Goal: Information Seeking & Learning: Learn about a topic

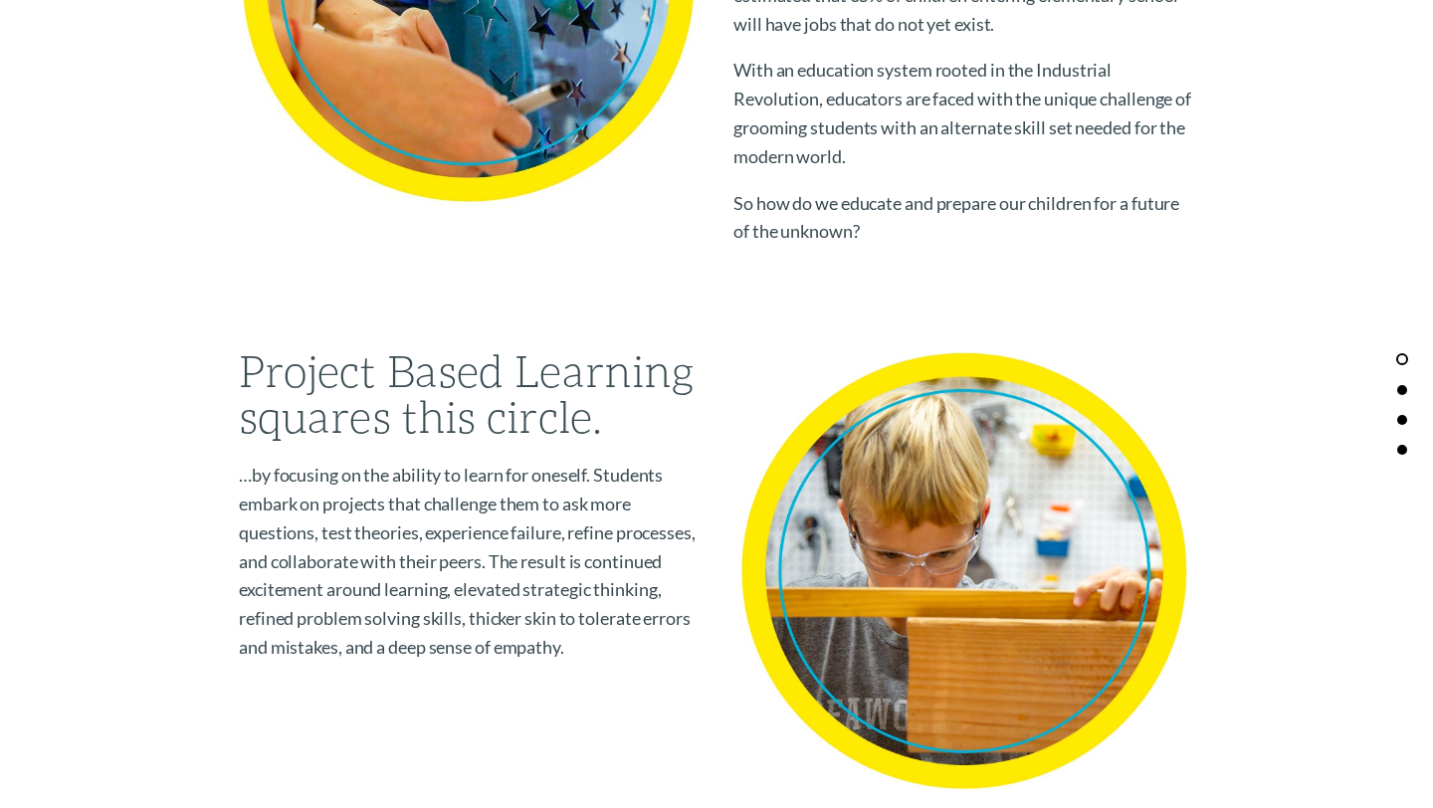
scroll to position [1317, 0]
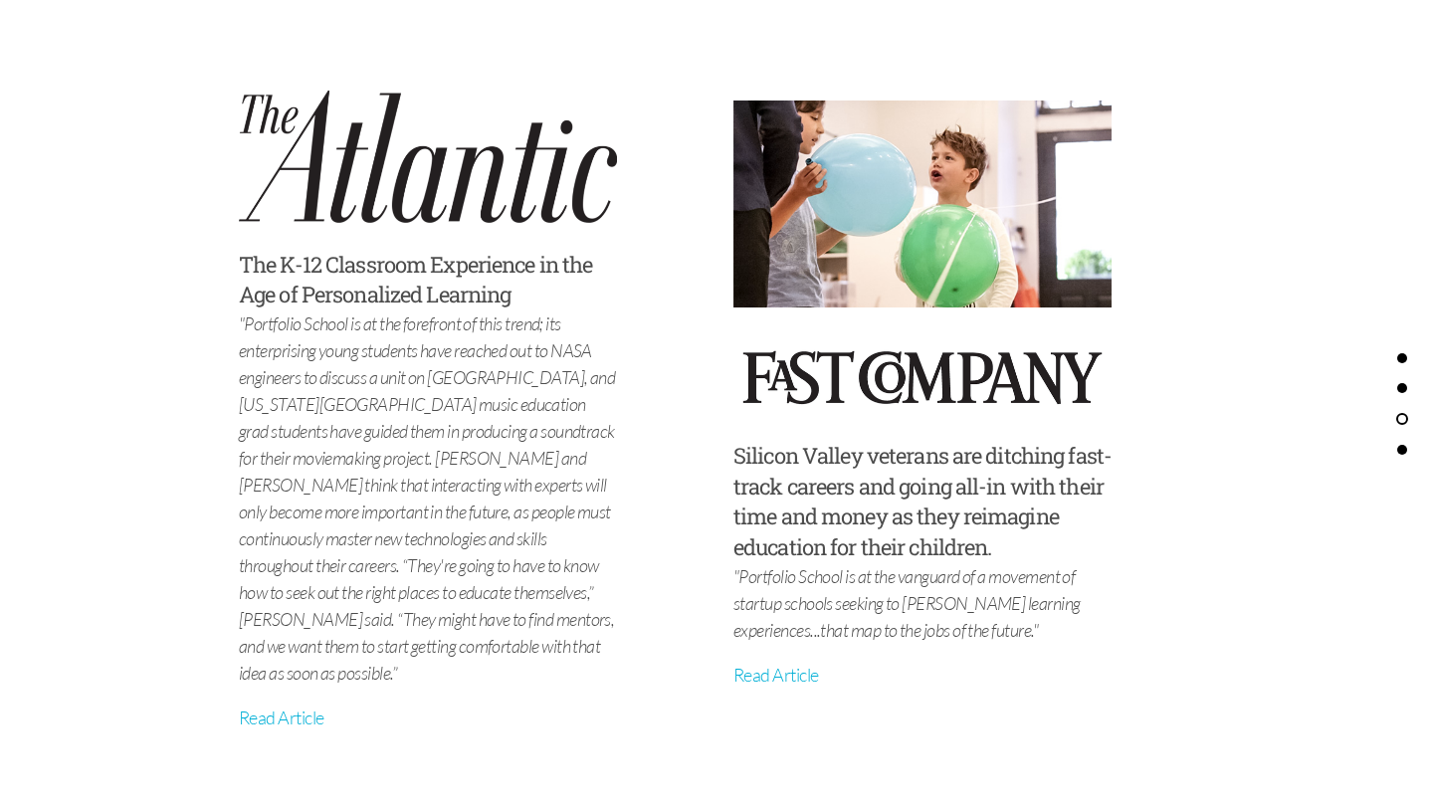
scroll to position [7344, 0]
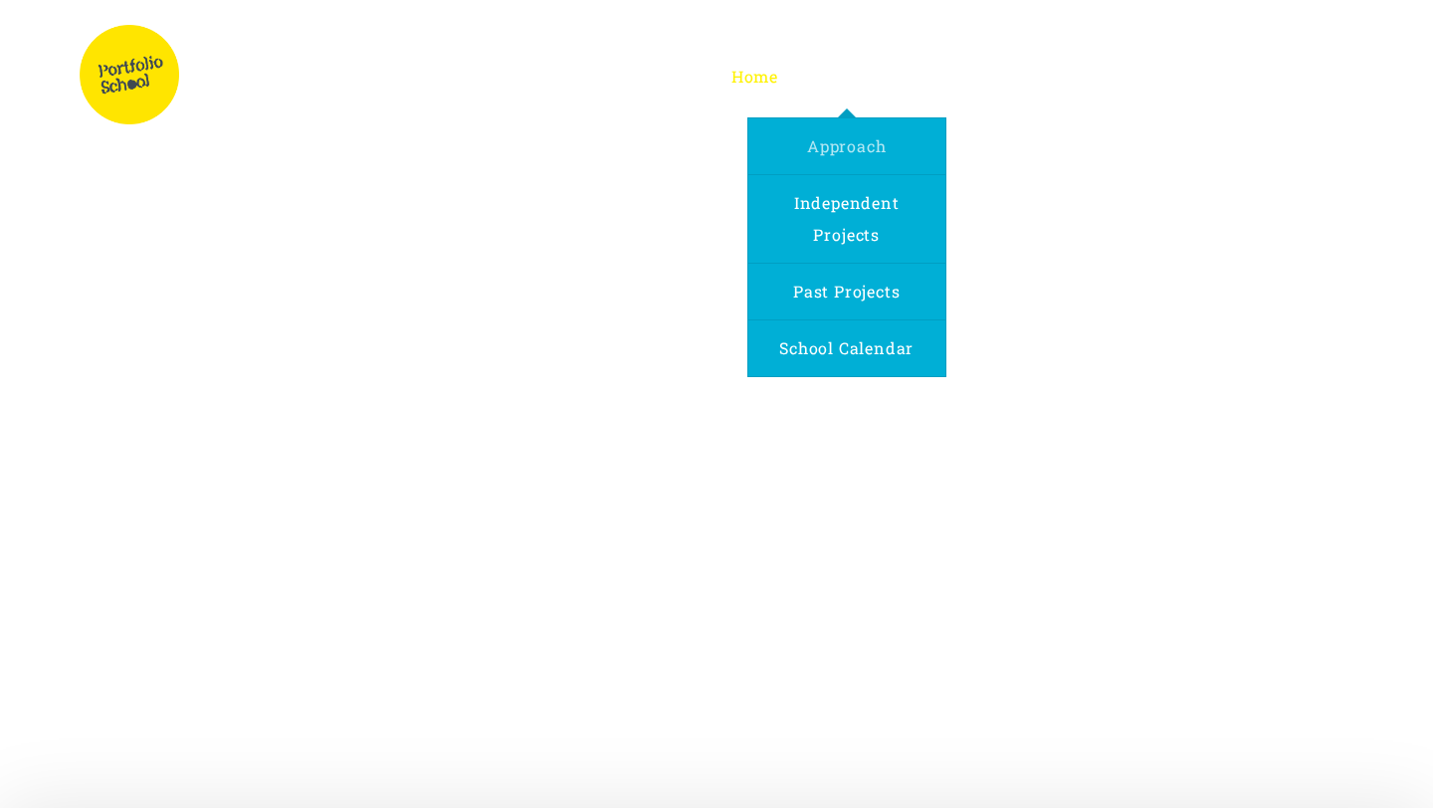
click at [866, 144] on span "Approach" at bounding box center [846, 145] width 79 height 21
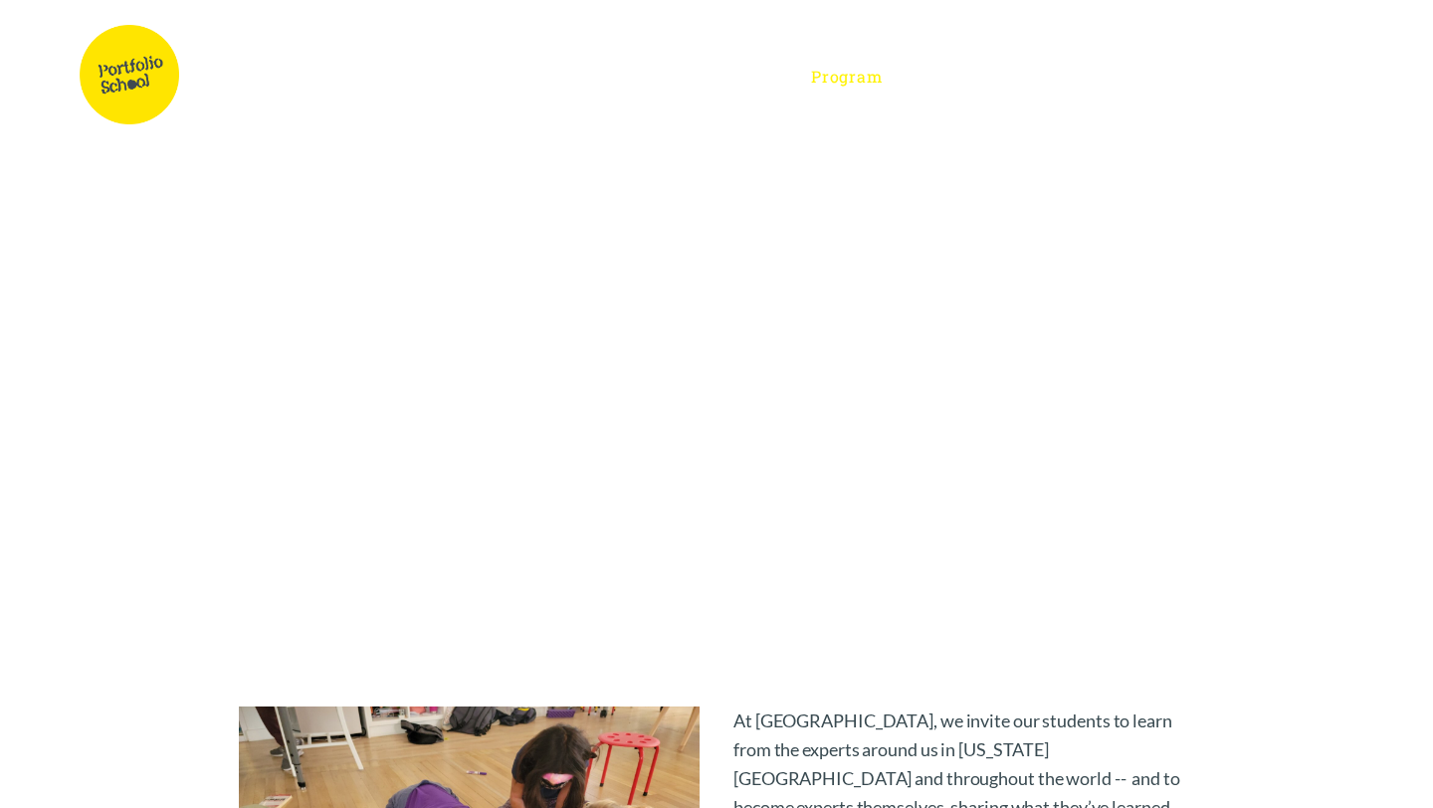
click at [755, 80] on span "Home" at bounding box center [754, 76] width 47 height 21
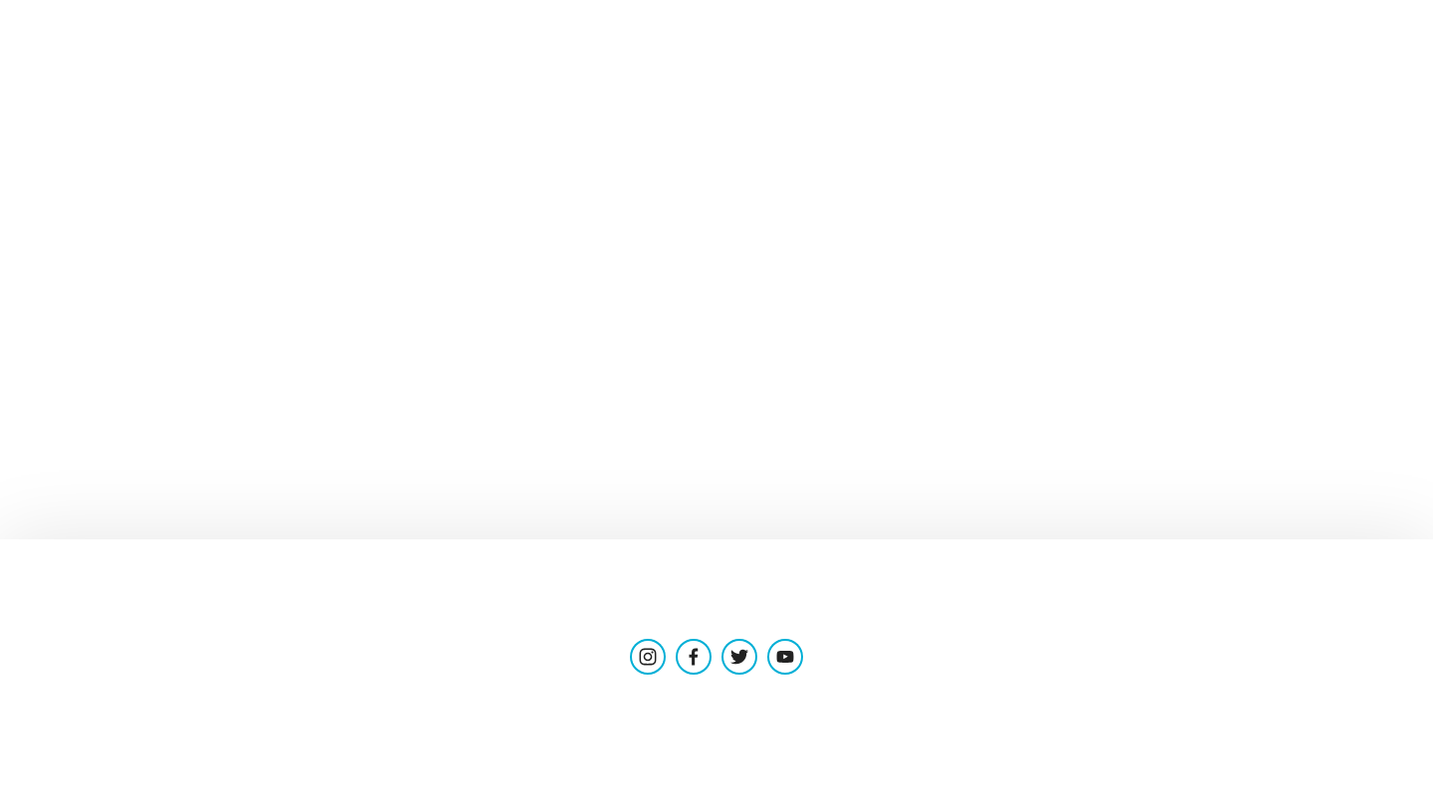
scroll to position [293, 0]
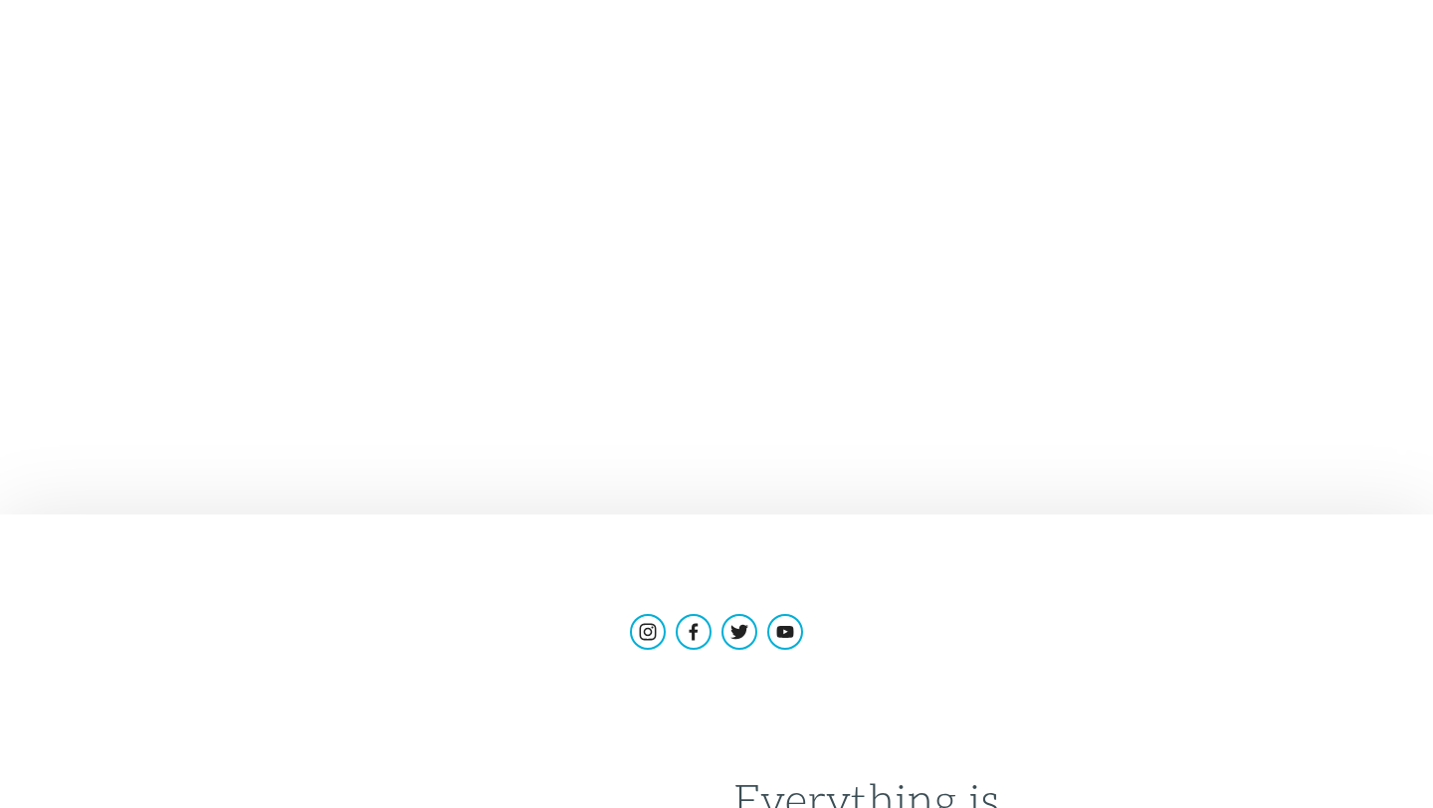
click at [706, 487] on span "SCROLL DOWN" at bounding box center [716, 475] width 149 height 29
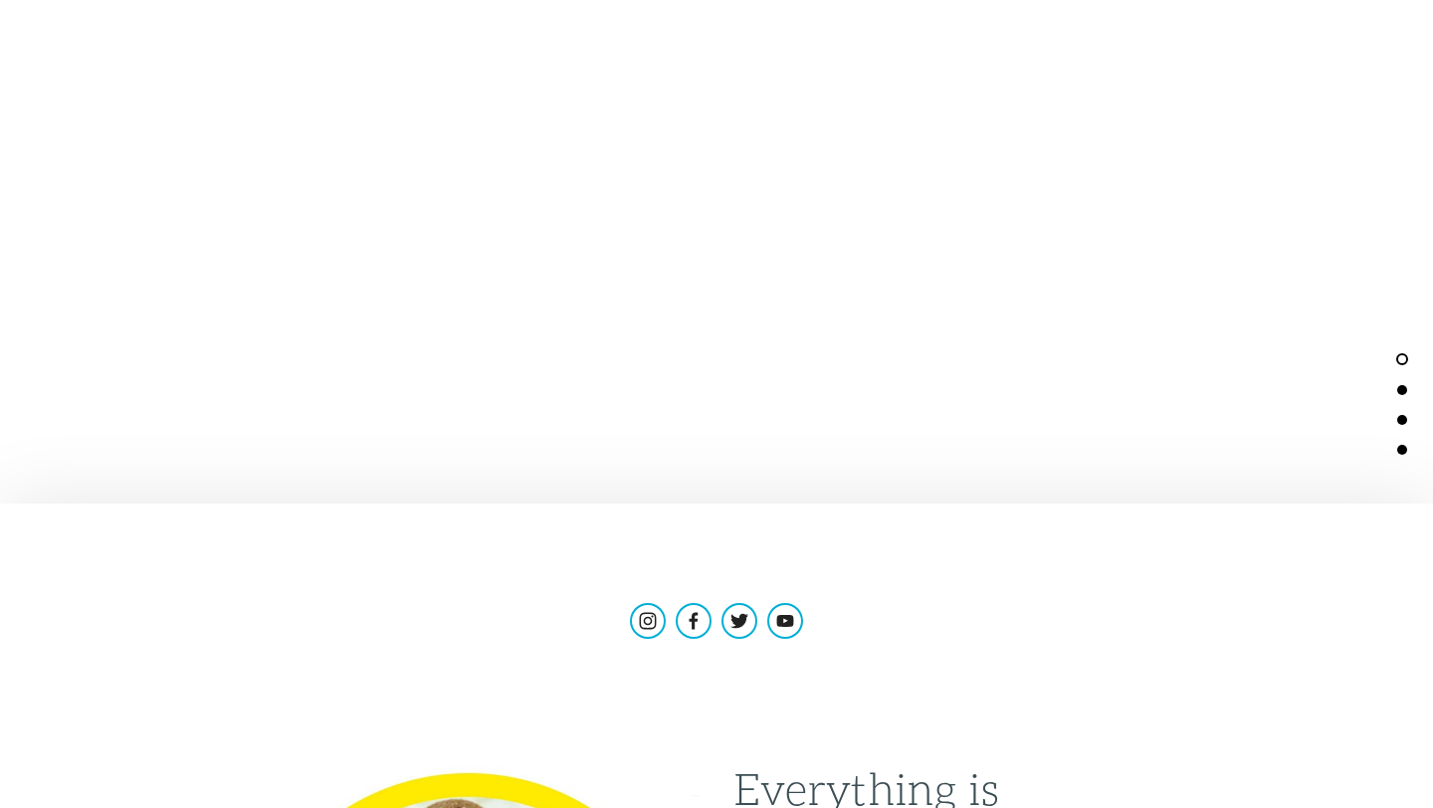
scroll to position [0, 0]
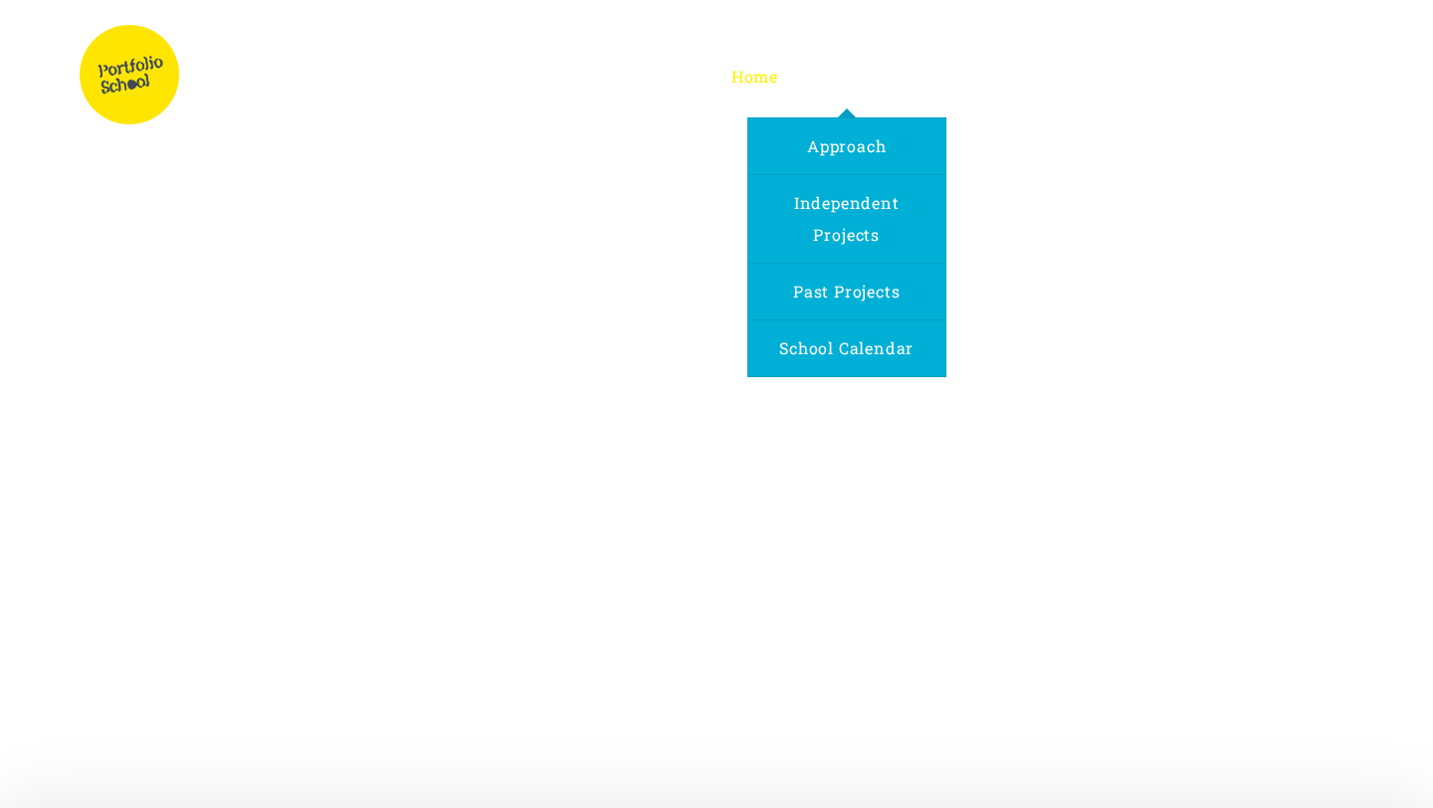
click at [844, 71] on span "Program" at bounding box center [847, 76] width 72 height 21
click at [854, 147] on span "Approach" at bounding box center [846, 145] width 79 height 21
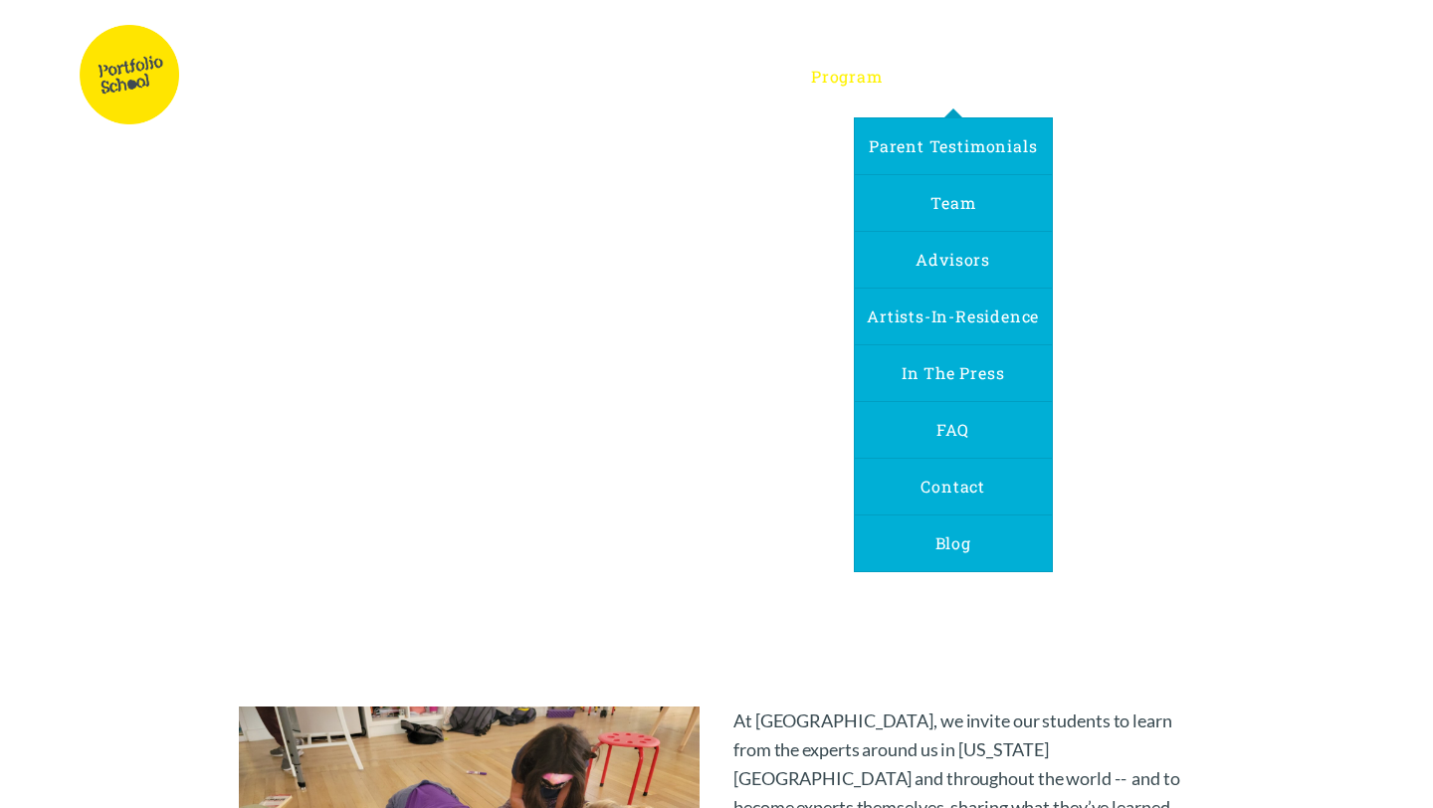
click at [958, 72] on span "About Us" at bounding box center [952, 76] width 76 height 21
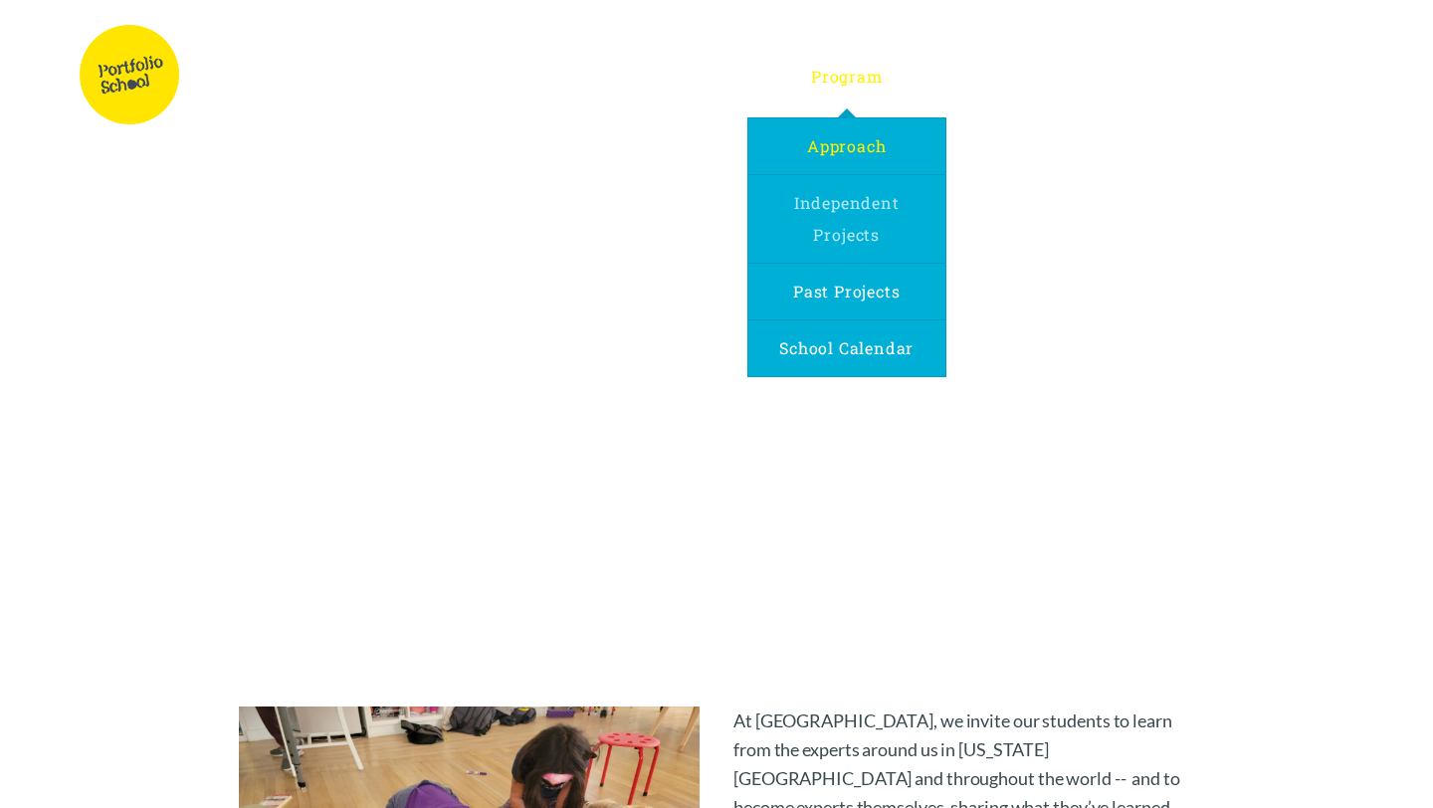
click at [870, 219] on link "Independent Projects" at bounding box center [846, 219] width 197 height 88
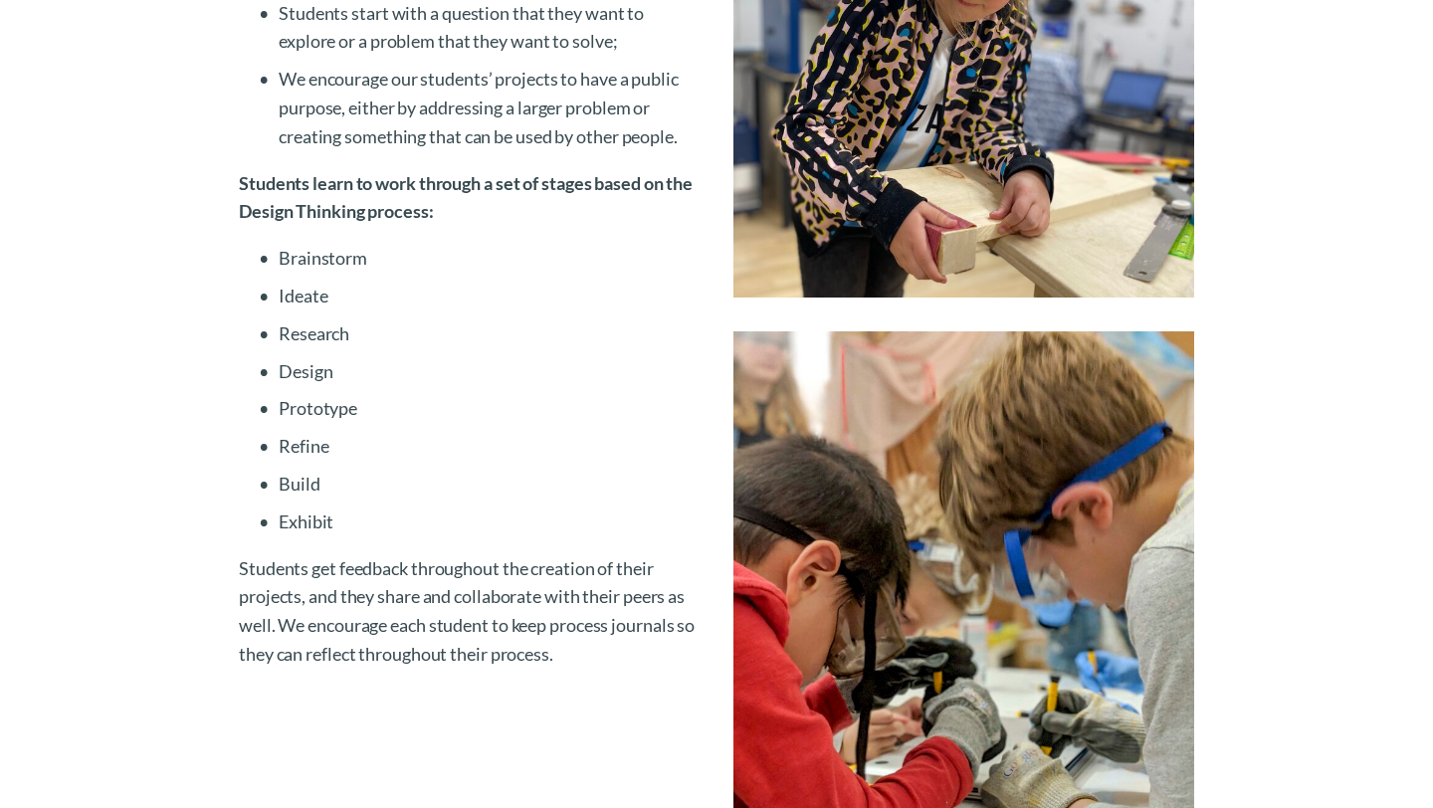
scroll to position [1664, 0]
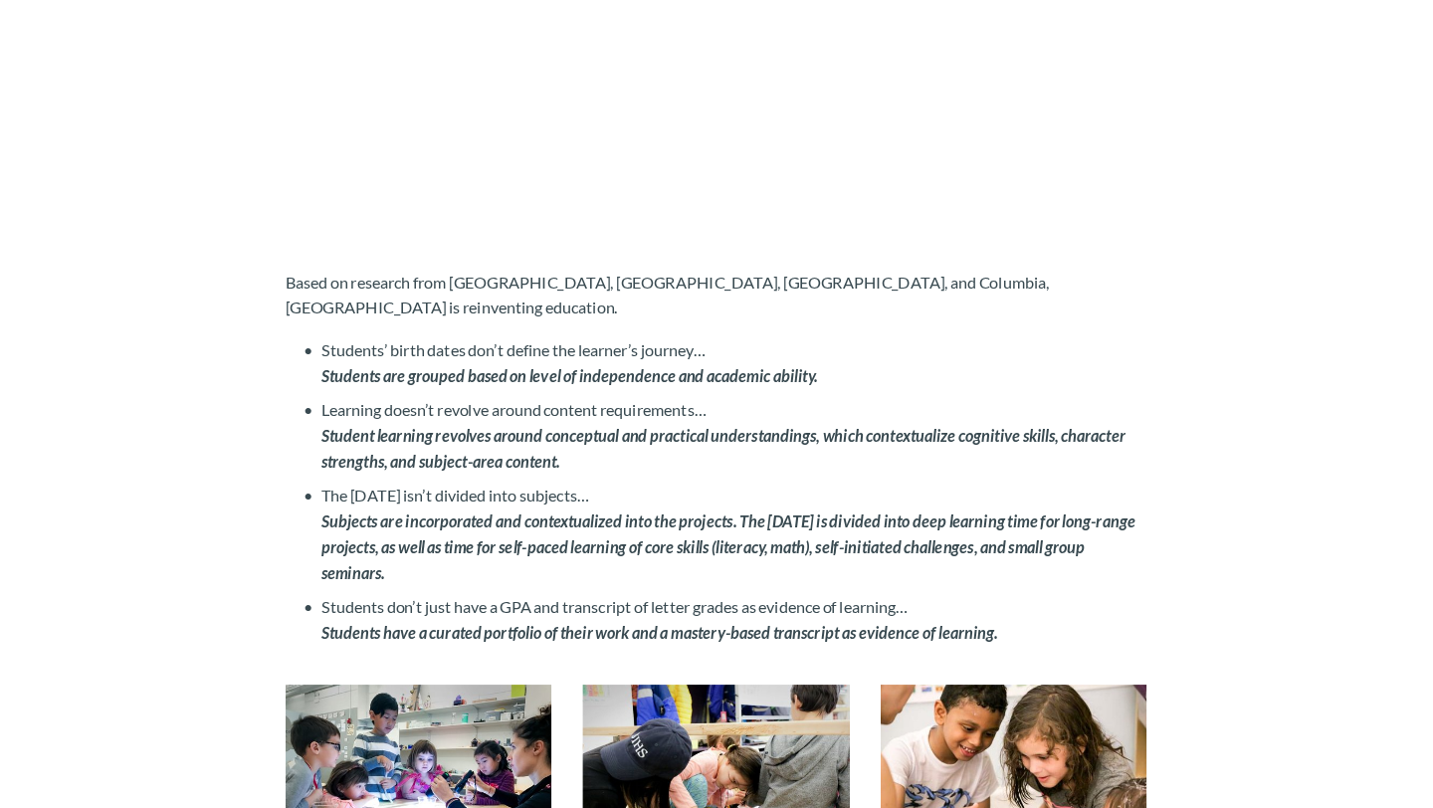
scroll to position [2574, 0]
